Goal: Transaction & Acquisition: Purchase product/service

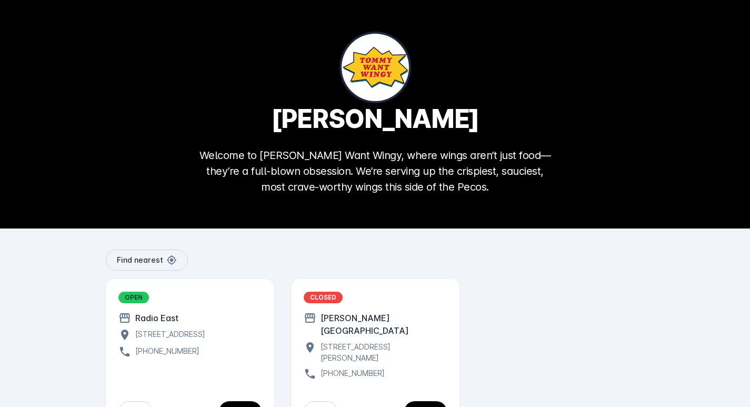
scroll to position [32, 0]
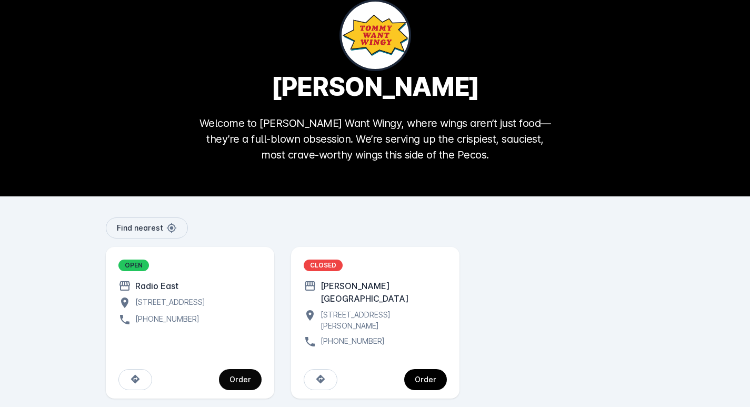
click at [238, 376] on div "Order" at bounding box center [240, 379] width 22 height 7
